Goal: Task Accomplishment & Management: Complete application form

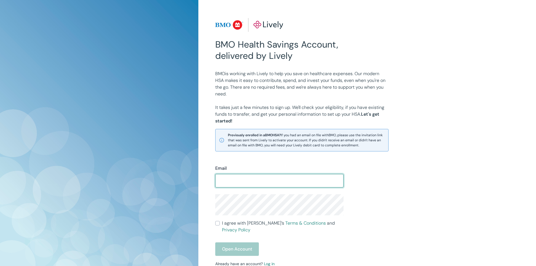
click at [263, 183] on input "Email" at bounding box center [279, 180] width 128 height 11
click at [247, 180] on input "Email" at bounding box center [279, 180] width 128 height 11
click at [245, 180] on input "Email" at bounding box center [279, 180] width 128 height 11
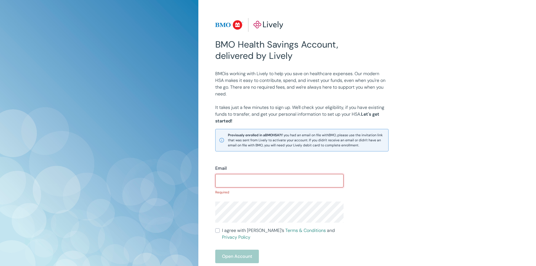
click at [267, 182] on input "Email" at bounding box center [279, 180] width 128 height 11
type input "c"
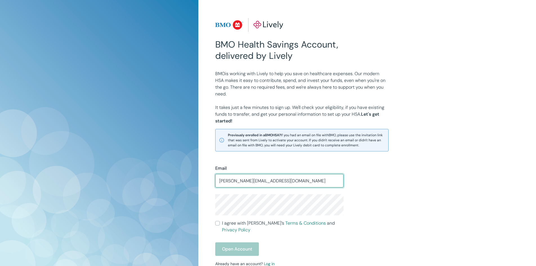
type input "[PERSON_NAME][EMAIL_ADDRESS][DOMAIN_NAME]"
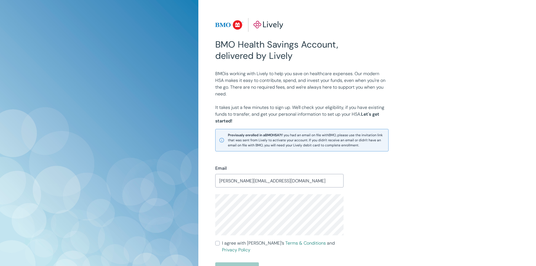
click at [220, 243] on label "I agree with Lively’s Terms & Conditions and Privacy Policy" at bounding box center [279, 247] width 128 height 14
click at [220, 243] on input "I agree with Lively’s Terms & Conditions and Privacy Policy" at bounding box center [217, 243] width 5 height 5
checkbox input "true"
click at [227, 262] on button "Open Account" at bounding box center [237, 269] width 44 height 14
